Goal: Task Accomplishment & Management: Manage account settings

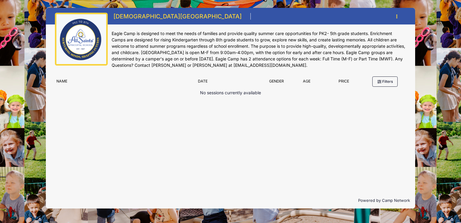
click at [397, 17] on icon "button" at bounding box center [398, 17] width 5 height 0
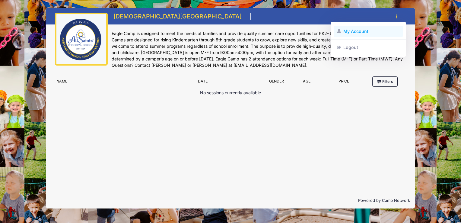
click at [360, 31] on link "My Account" at bounding box center [369, 31] width 70 height 11
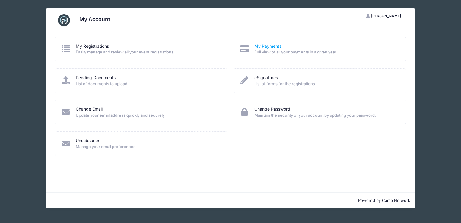
click at [269, 46] on link "My Payments" at bounding box center [268, 46] width 27 height 6
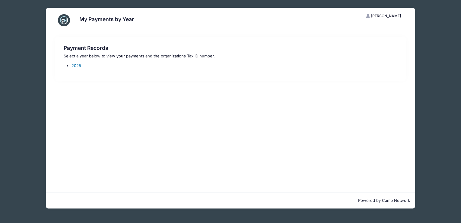
click at [75, 66] on link "2025" at bounding box center [77, 65] width 10 height 5
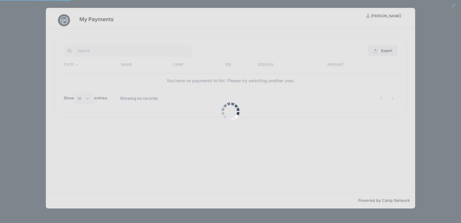
select select "10"
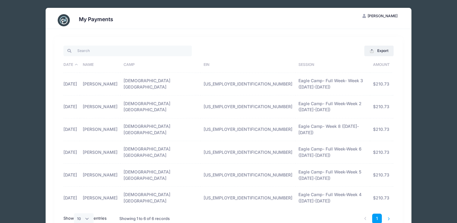
click at [389, 213] on li at bounding box center [389, 218] width 10 height 10
click at [388, 213] on li at bounding box center [389, 218] width 10 height 10
drag, startPoint x: 388, startPoint y: 181, endPoint x: 364, endPoint y: 59, distance: 123.8
click at [364, 59] on div "Export Excel CSV Print Date Name Camp EIN Session Amount 06/12/2025 Olivia Kell…" at bounding box center [228, 136] width 330 height 183
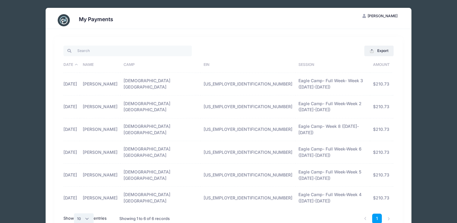
click at [88, 213] on select "All 10 25 50" at bounding box center [84, 218] width 20 height 10
click at [382, 51] on button "Export" at bounding box center [378, 51] width 29 height 10
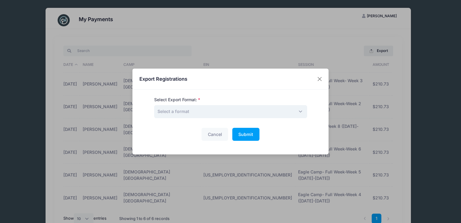
click at [186, 112] on span "Select a format" at bounding box center [174, 111] width 32 height 5
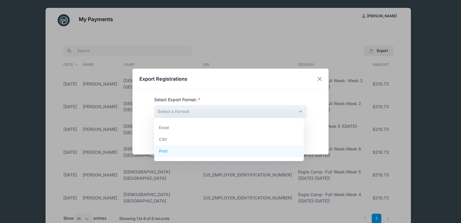
select select "print"
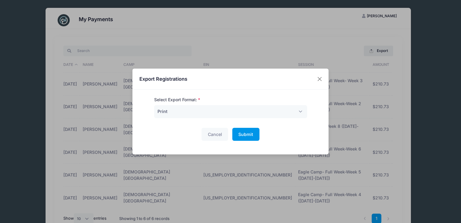
click at [243, 134] on span "Submit" at bounding box center [246, 134] width 15 height 5
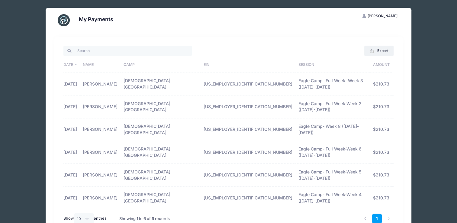
click at [144, 23] on div "My Payments" at bounding box center [228, 20] width 348 height 17
drag, startPoint x: 293, startPoint y: 11, endPoint x: 391, endPoint y: -18, distance: 101.5
click at [391, 0] on html "Processing Request Please wait... Processing Request Please wait... Processing …" at bounding box center [228, 111] width 457 height 223
